Goal: Task Accomplishment & Management: Manage account settings

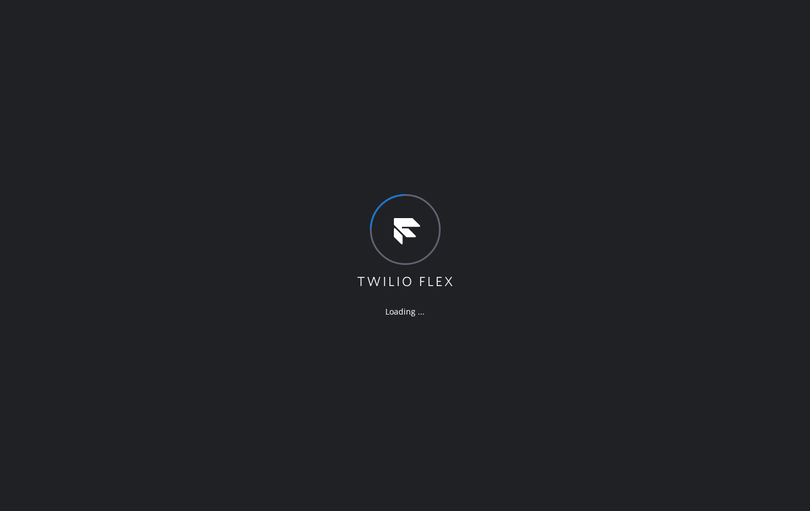
click at [80, 212] on div "Loading ..." at bounding box center [405, 255] width 810 height 511
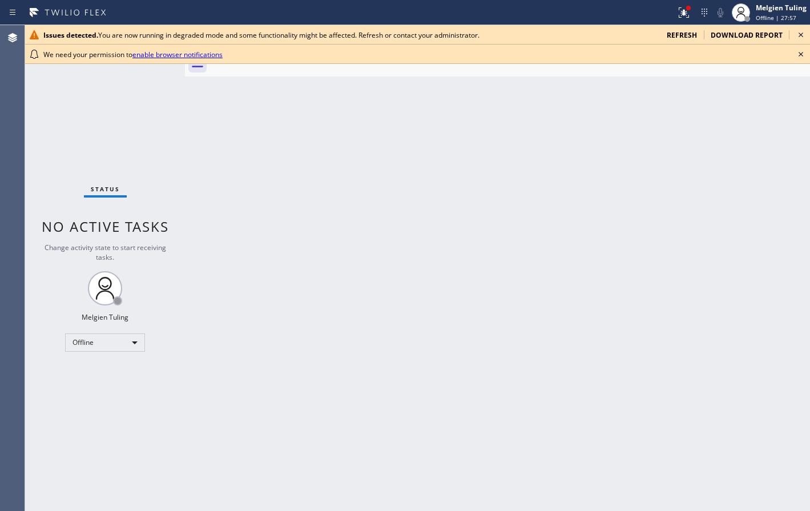
click at [686, 36] on span "refresh" at bounding box center [682, 35] width 30 height 10
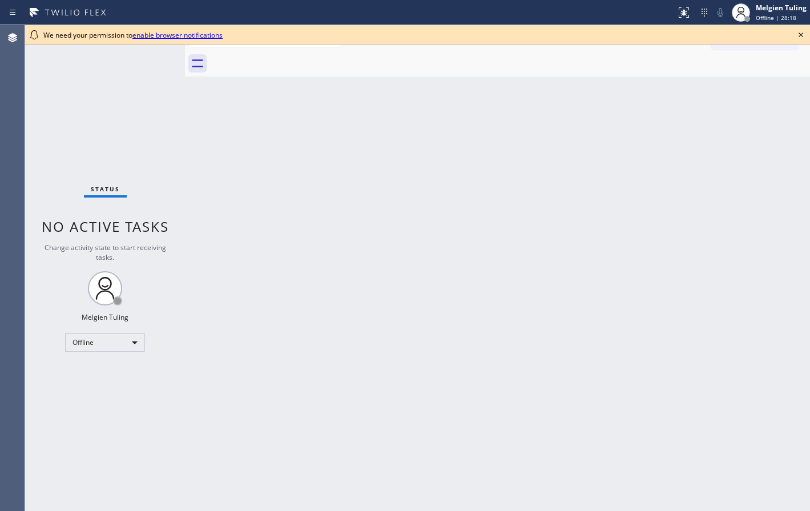
click at [35, 35] on icon at bounding box center [34, 35] width 14 height 14
click at [801, 34] on icon at bounding box center [801, 35] width 14 height 14
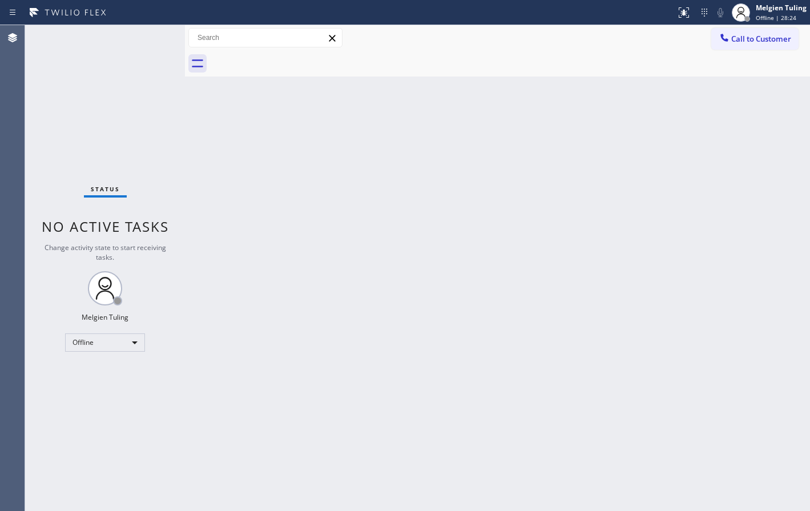
drag, startPoint x: 364, startPoint y: 216, endPoint x: 63, endPoint y: 313, distance: 316.6
click at [362, 221] on div "Back to Dashboard Change Sender ID Customers Technicians Select a contact Outbo…" at bounding box center [497, 268] width 625 height 486
click at [136, 342] on div "Offline" at bounding box center [105, 343] width 80 height 18
click at [86, 371] on li "Available" at bounding box center [105, 373] width 78 height 14
click at [413, 191] on div "Back to Dashboard Change Sender ID Customers Technicians Select a contact Outbo…" at bounding box center [497, 268] width 625 height 486
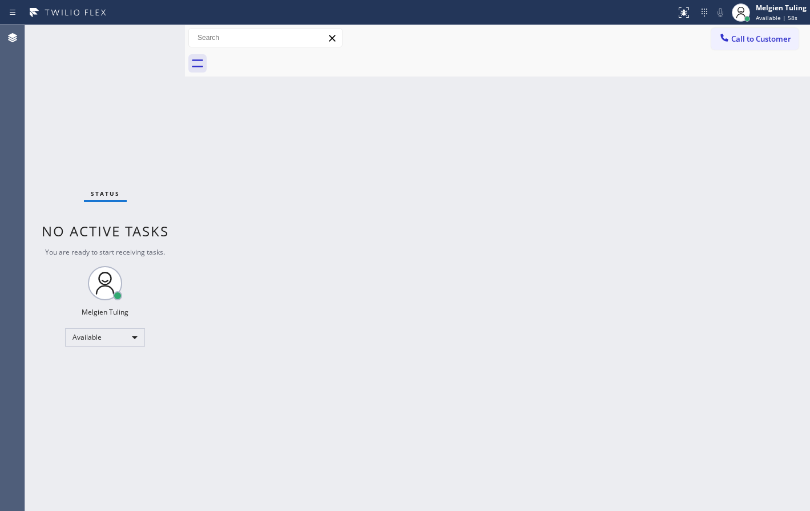
click at [71, 140] on div "Status No active tasks You are ready to start receiving tasks. Melgien Tuling A…" at bounding box center [105, 268] width 160 height 486
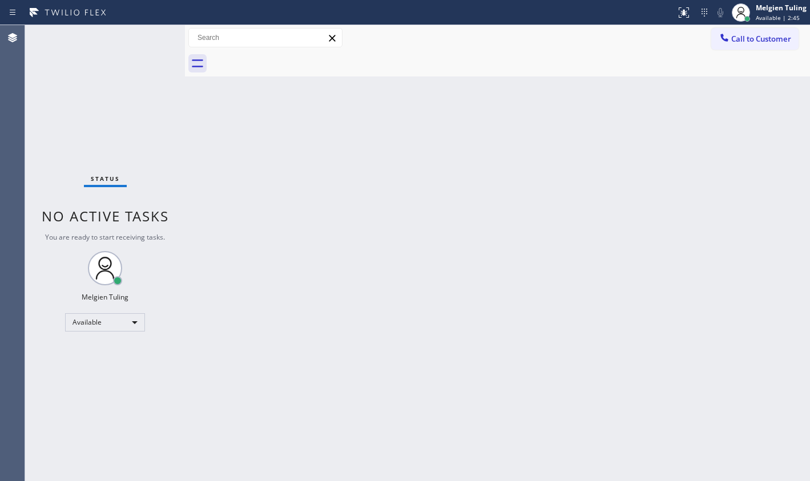
click at [621, 266] on div "Back to Dashboard Change Sender ID Customers Technicians Select a contact Outbo…" at bounding box center [497, 253] width 625 height 456
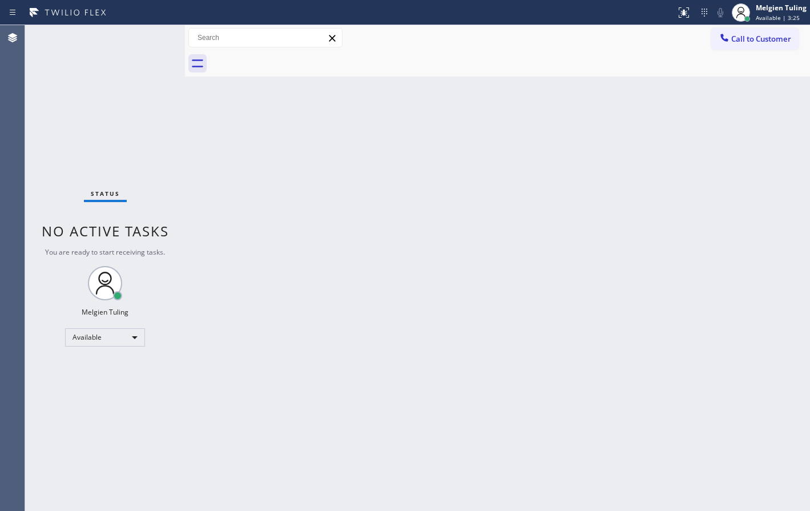
click at [433, 257] on div "Back to Dashboard Change Sender ID Customers Technicians Select a contact Outbo…" at bounding box center [497, 268] width 625 height 486
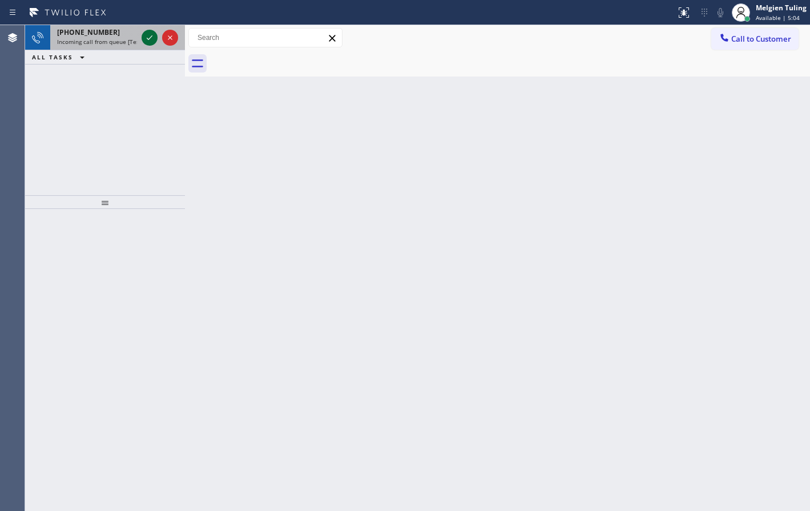
click at [148, 35] on icon at bounding box center [150, 38] width 14 height 14
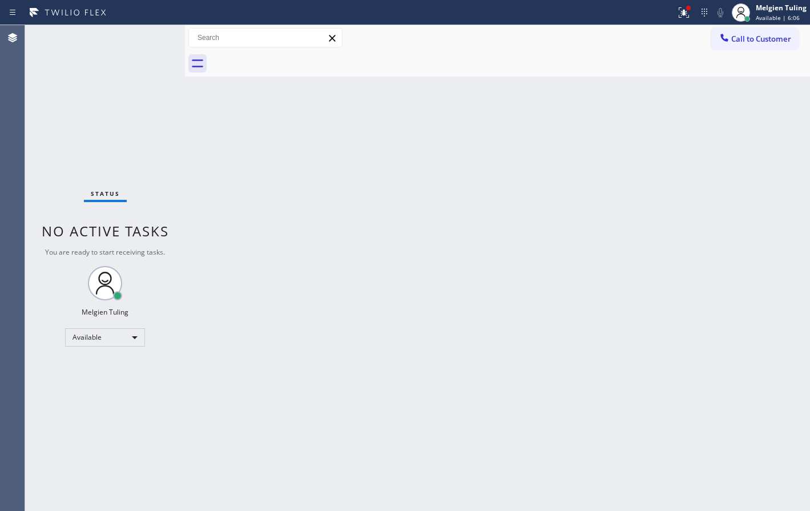
click at [87, 375] on div "Status No active tasks You are ready to start receiving tasks. Melgien Tuling A…" at bounding box center [105, 268] width 160 height 486
drag, startPoint x: 718, startPoint y: 156, endPoint x: 749, endPoint y: 156, distance: 30.8
click at [720, 156] on div "Back to Dashboard Change Sender ID Customers Technicians Select a contact Outbo…" at bounding box center [497, 268] width 625 height 486
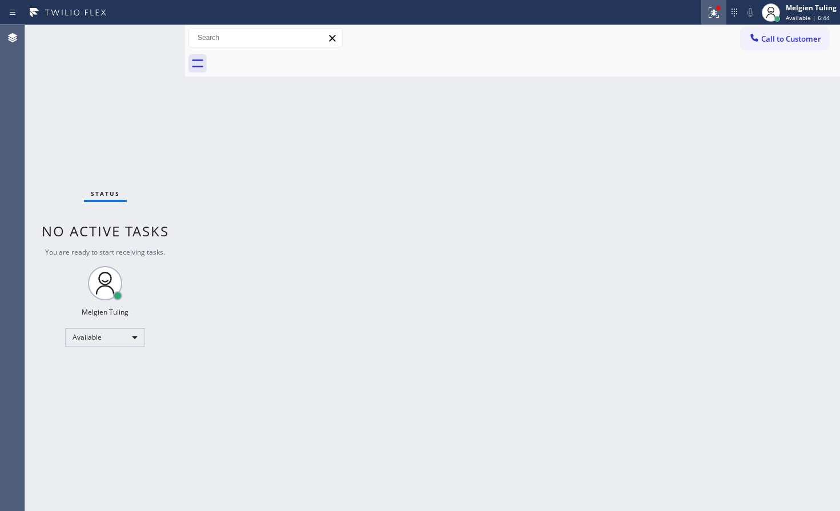
click at [721, 15] on icon at bounding box center [714, 13] width 14 height 14
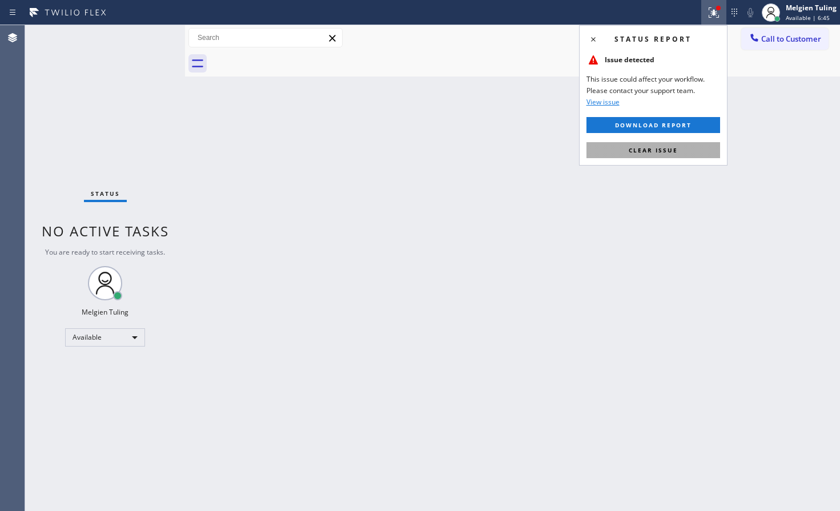
click at [642, 150] on span "Clear issue" at bounding box center [653, 150] width 49 height 8
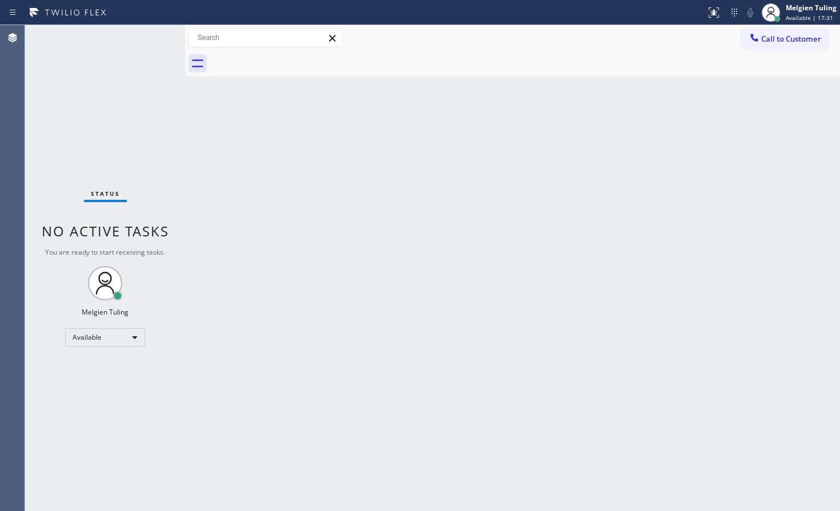
click at [85, 127] on div "Status No active tasks You are ready to start receiving tasks. Melgien Tuling A…" at bounding box center [105, 268] width 160 height 486
click at [80, 442] on div "Status No active tasks You are ready to start receiving tasks. Melgien Tuling A…" at bounding box center [105, 268] width 160 height 486
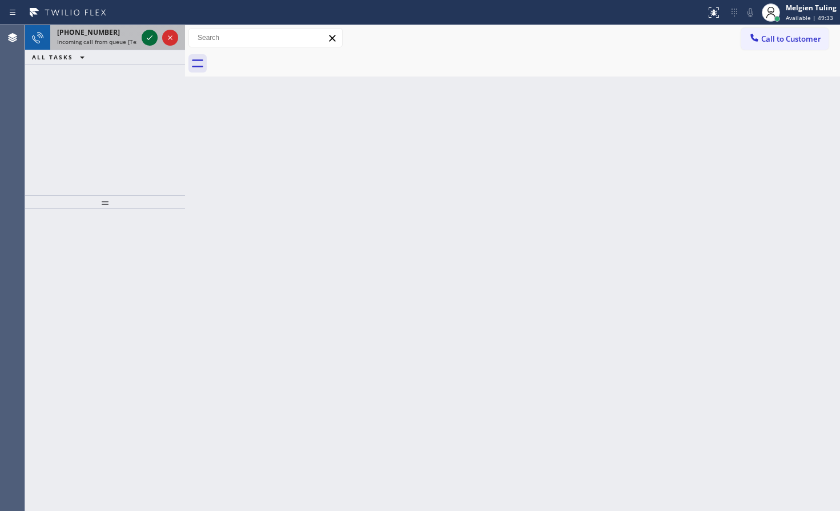
click at [149, 37] on icon at bounding box center [150, 38] width 14 height 14
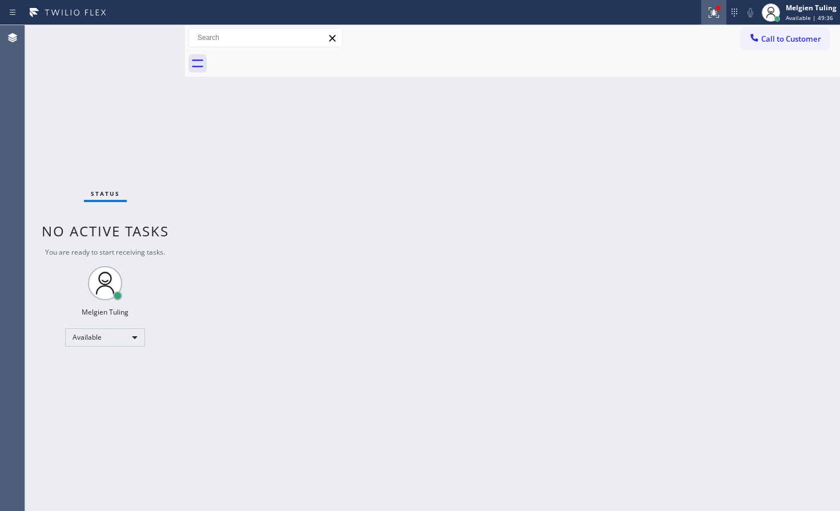
click at [713, 11] on icon at bounding box center [714, 12] width 10 height 10
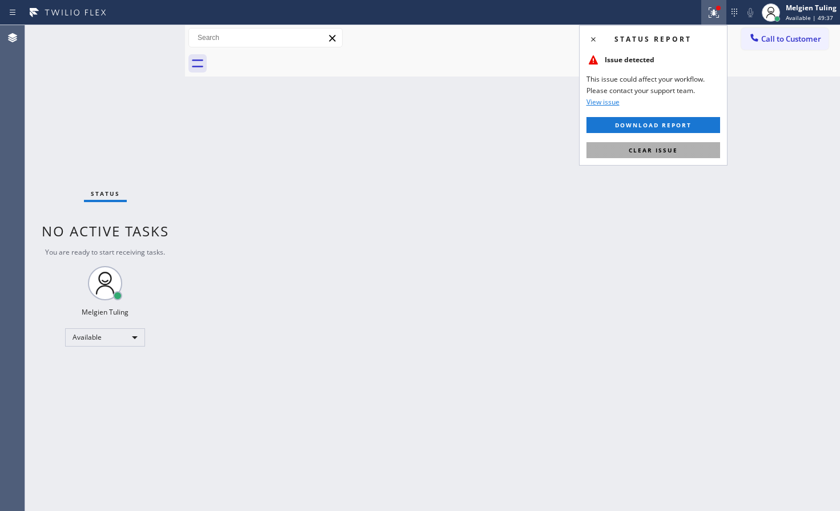
click at [659, 149] on span "Clear issue" at bounding box center [653, 150] width 49 height 8
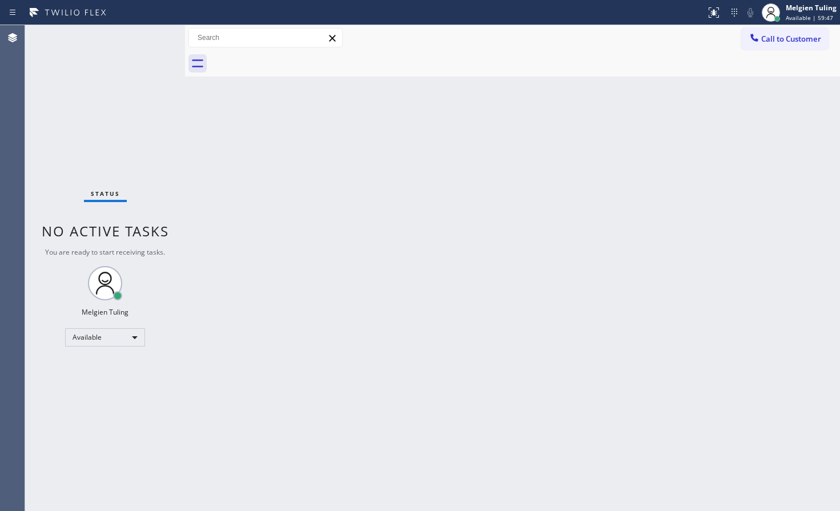
click at [153, 34] on div "Status No active tasks You are ready to start receiving tasks. Melgien Tuling A…" at bounding box center [105, 268] width 160 height 486
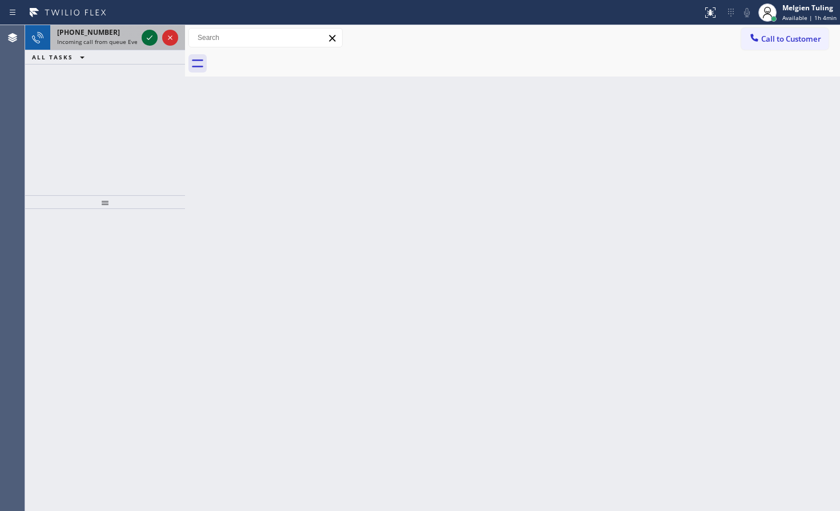
click at [143, 39] on icon at bounding box center [150, 38] width 14 height 14
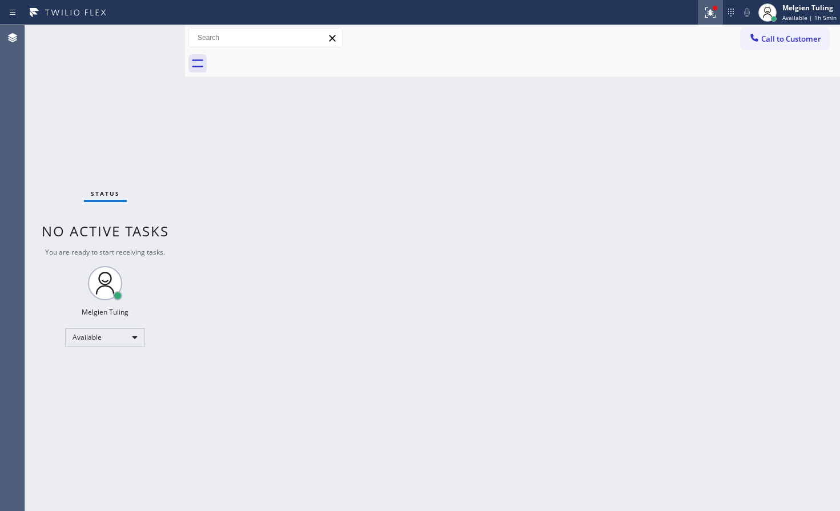
click at [709, 10] on icon at bounding box center [711, 13] width 14 height 14
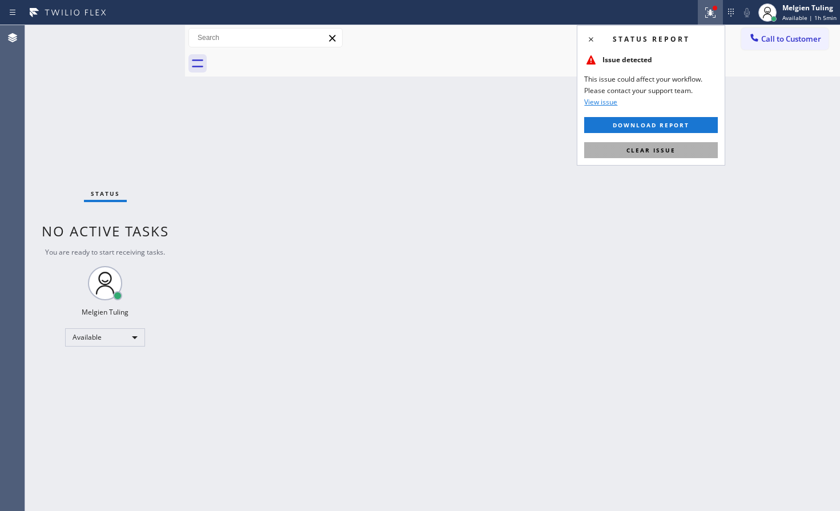
click at [640, 150] on span "Clear issue" at bounding box center [651, 150] width 49 height 8
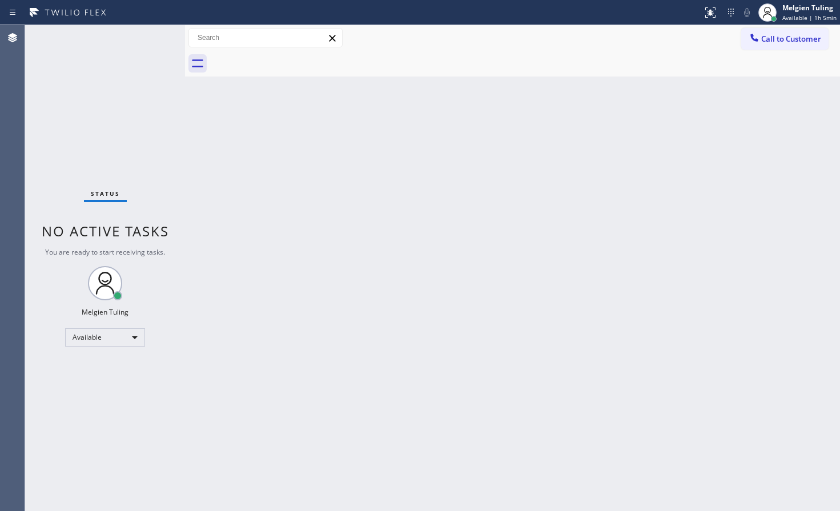
click at [376, 340] on div "Back to Dashboard Change Sender ID Customers Technicians Select a contact Outbo…" at bounding box center [512, 268] width 655 height 486
drag, startPoint x: 35, startPoint y: 458, endPoint x: 39, endPoint y: 443, distance: 15.4
click at [35, 458] on div "Status No active tasks You are ready to start receiving tasks. Melgien Tuling A…" at bounding box center [105, 268] width 160 height 486
click at [72, 388] on div "Status No active tasks You are ready to start receiving tasks. Melgien Tuling A…" at bounding box center [105, 268] width 160 height 486
click at [131, 338] on div "Available" at bounding box center [105, 337] width 80 height 18
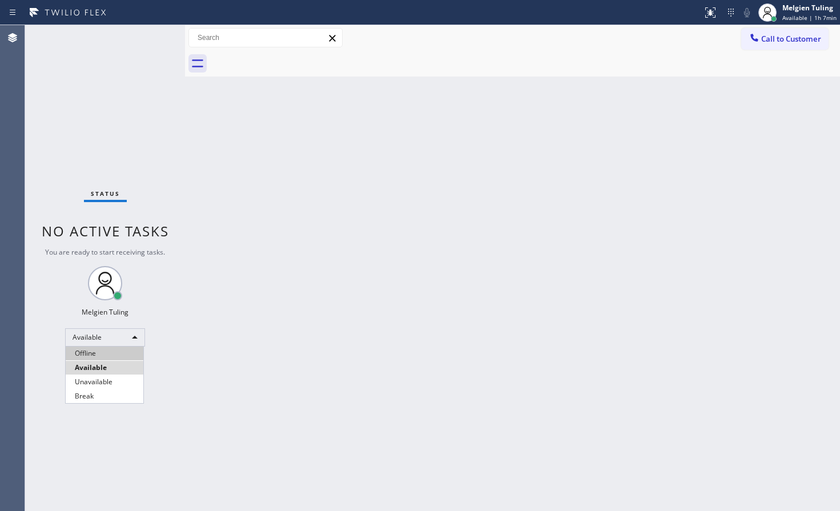
click at [101, 351] on li "Offline" at bounding box center [105, 354] width 78 height 14
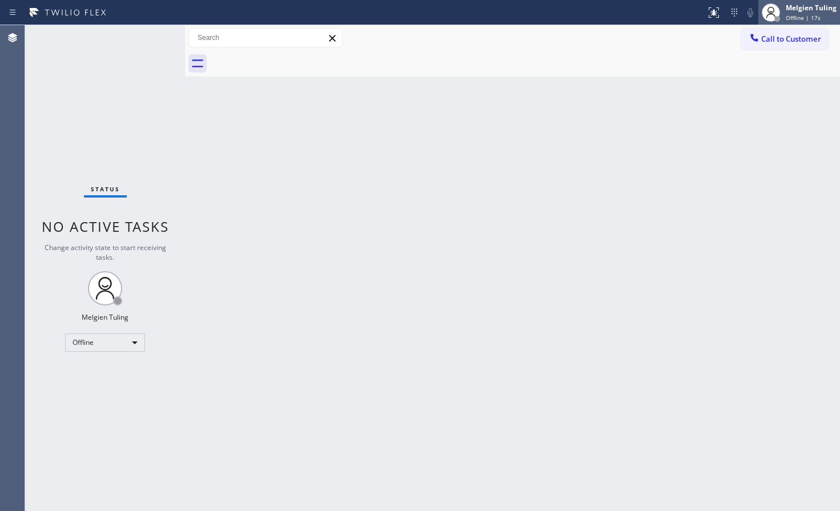
click at [810, 1] on div "Melgien Tuling Offline | 17s" at bounding box center [799, 12] width 82 height 25
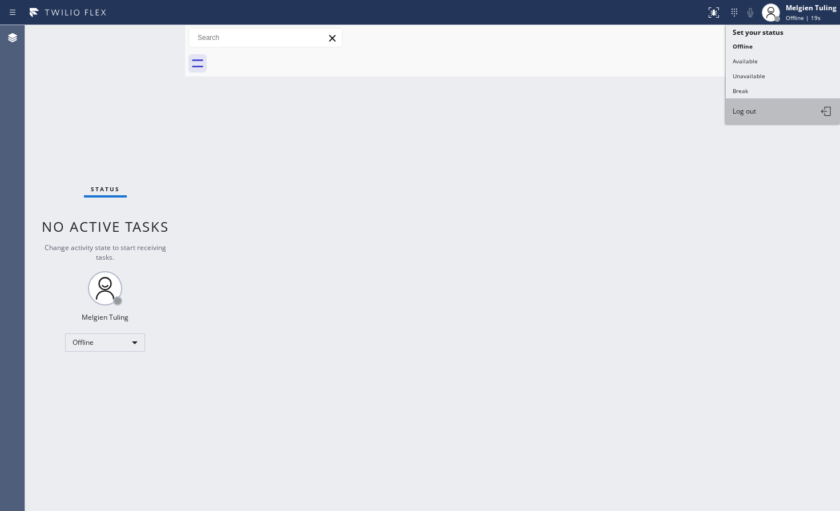
click at [743, 114] on span "Log out" at bounding box center [744, 111] width 23 height 10
